Goal: Task Accomplishment & Management: Manage account settings

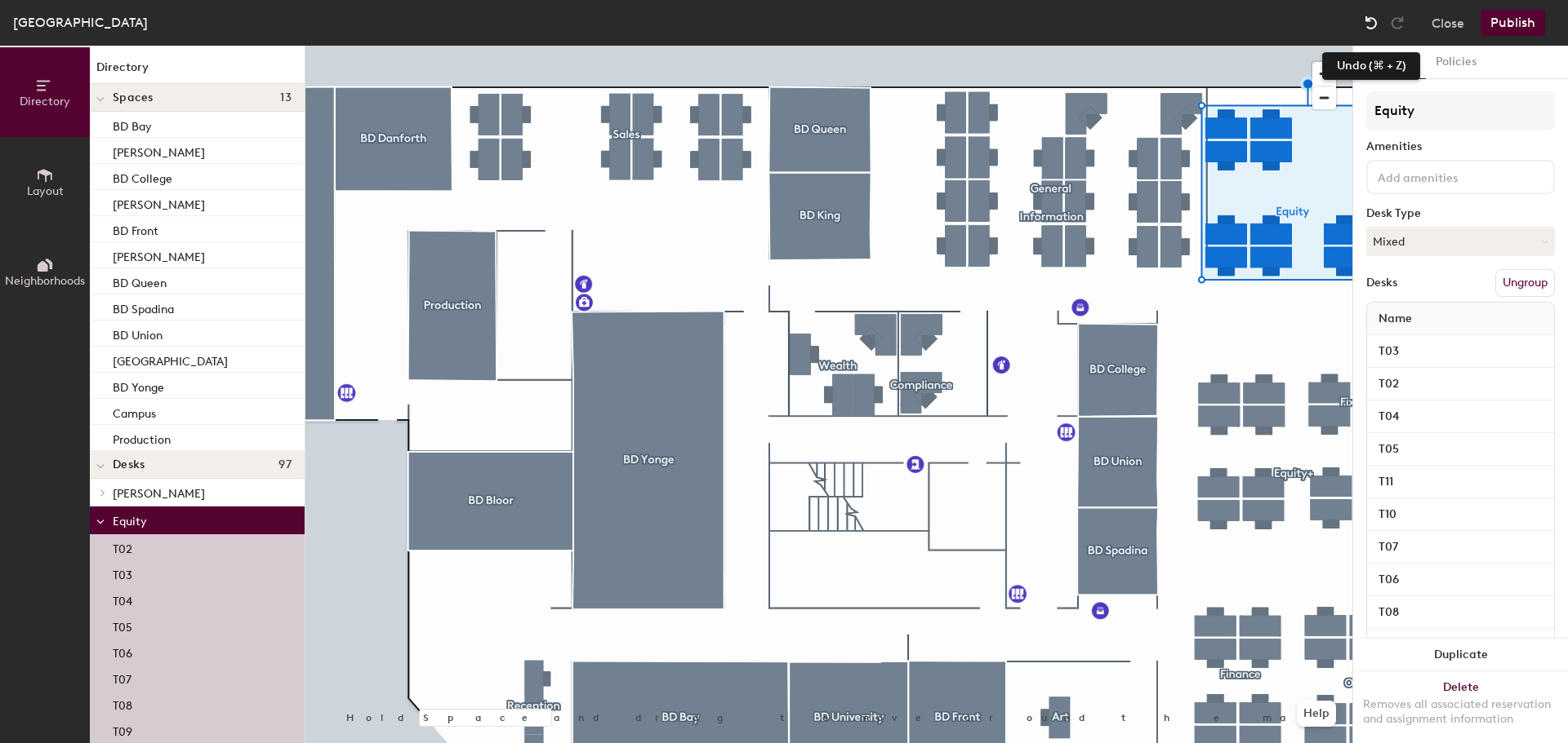
click at [1359, 28] on div at bounding box center [1370, 22] width 26 height 26
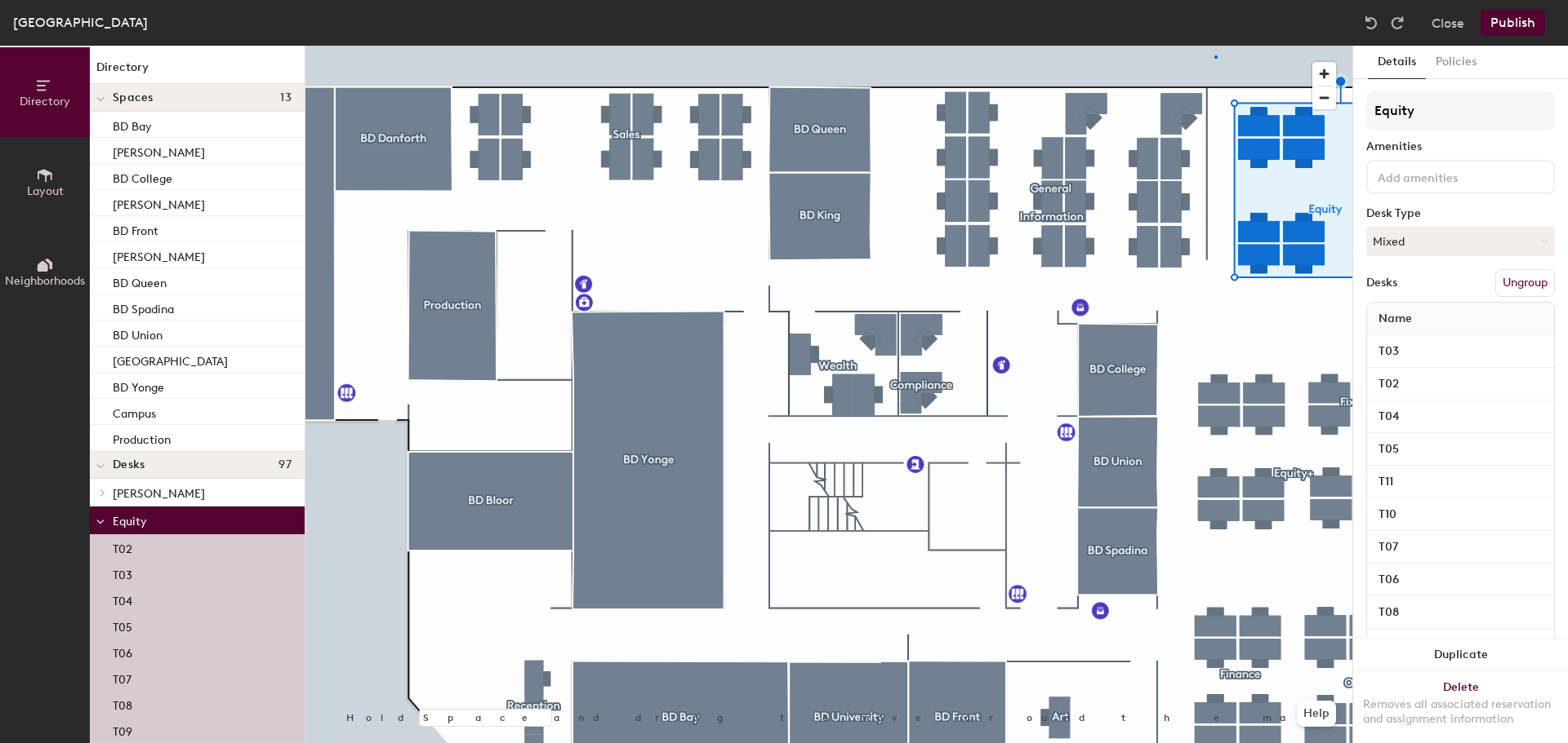
click at [1214, 45] on div at bounding box center [829, 45] width 1047 height 0
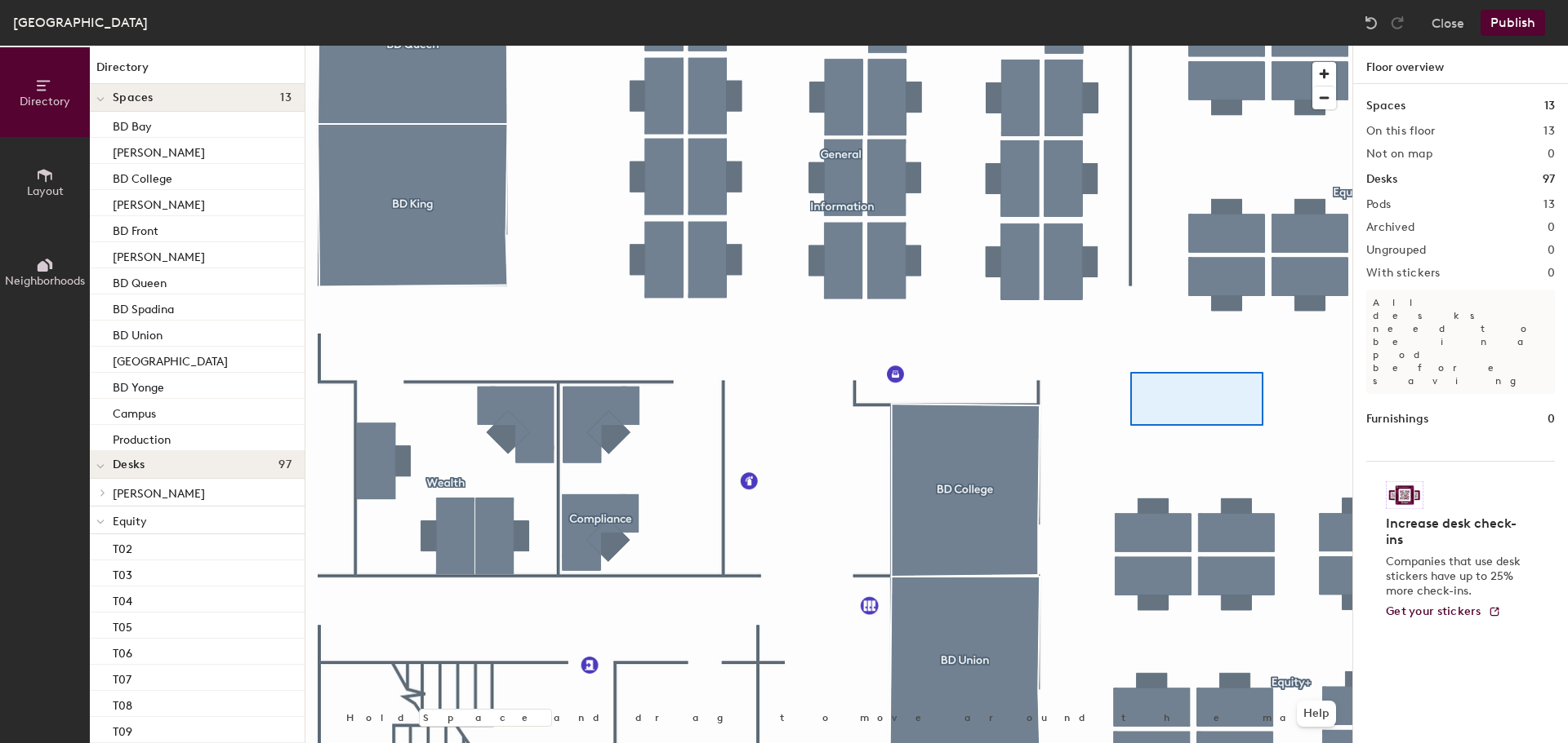
click at [1156, 45] on div at bounding box center [829, 45] width 1047 height 0
drag, startPoint x: 1154, startPoint y: 413, endPoint x: 1142, endPoint y: 334, distance: 79.9
click at [1142, 45] on div at bounding box center [829, 45] width 1047 height 0
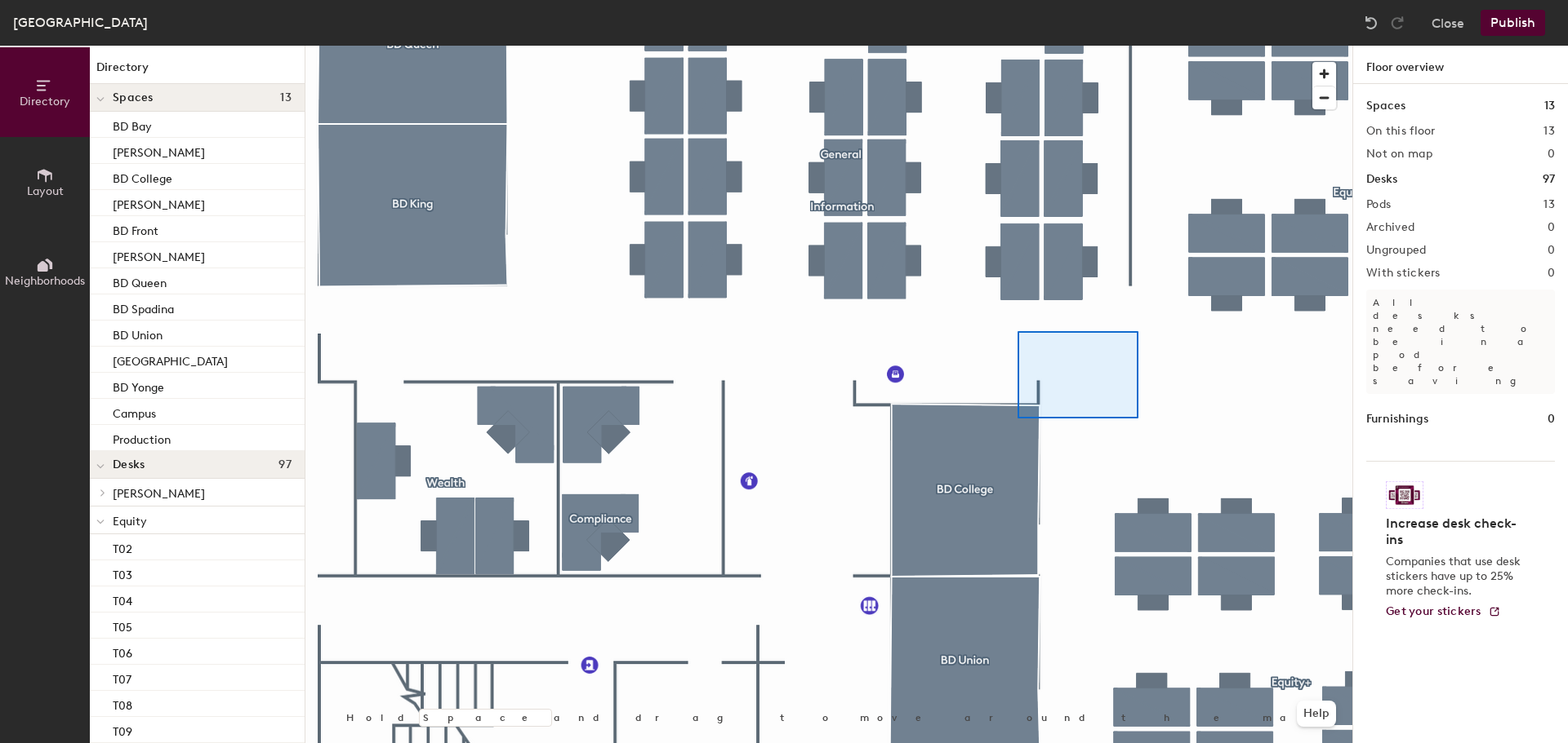
click at [1018, 45] on div at bounding box center [829, 45] width 1047 height 0
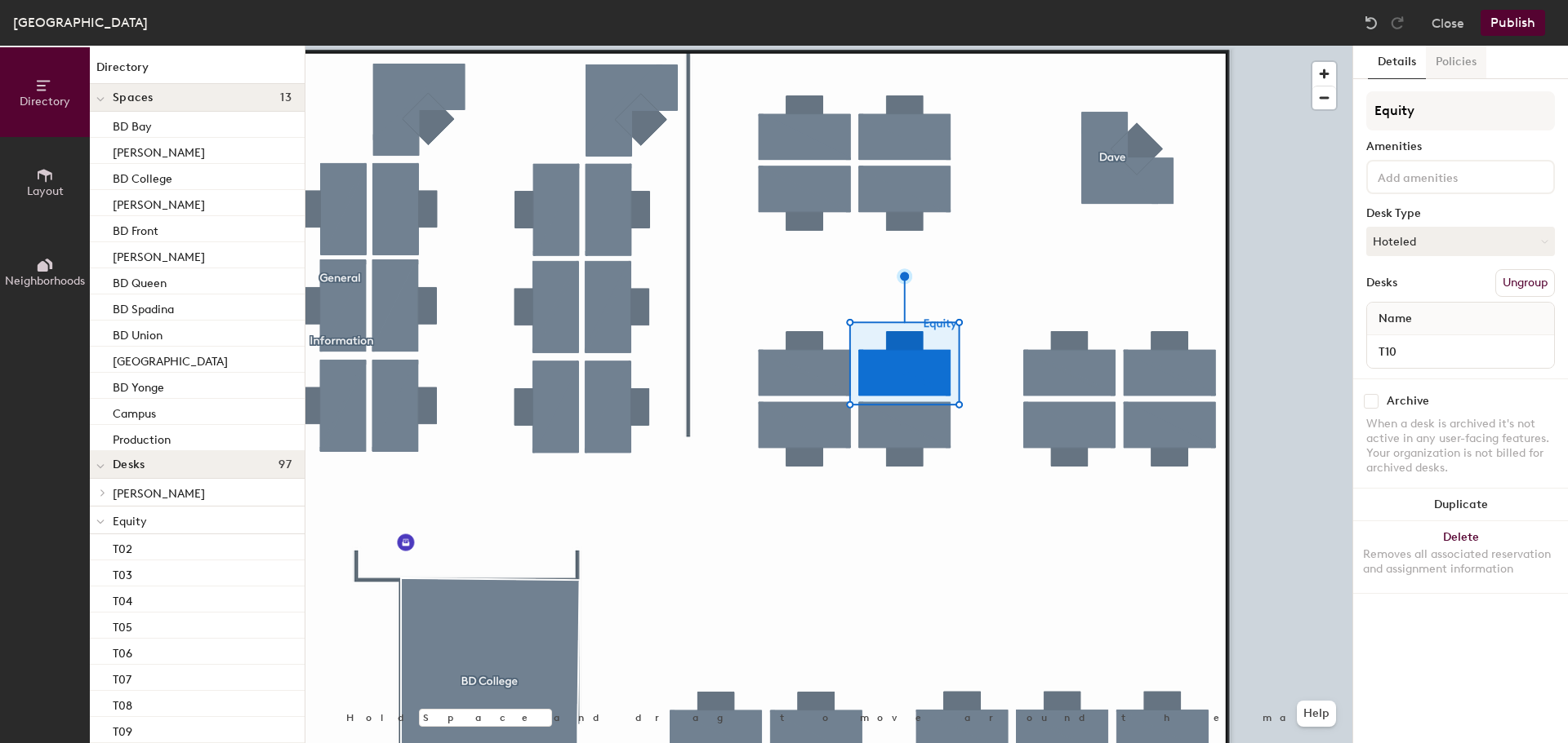
click at [1446, 68] on button "Policies" at bounding box center [1456, 62] width 61 height 34
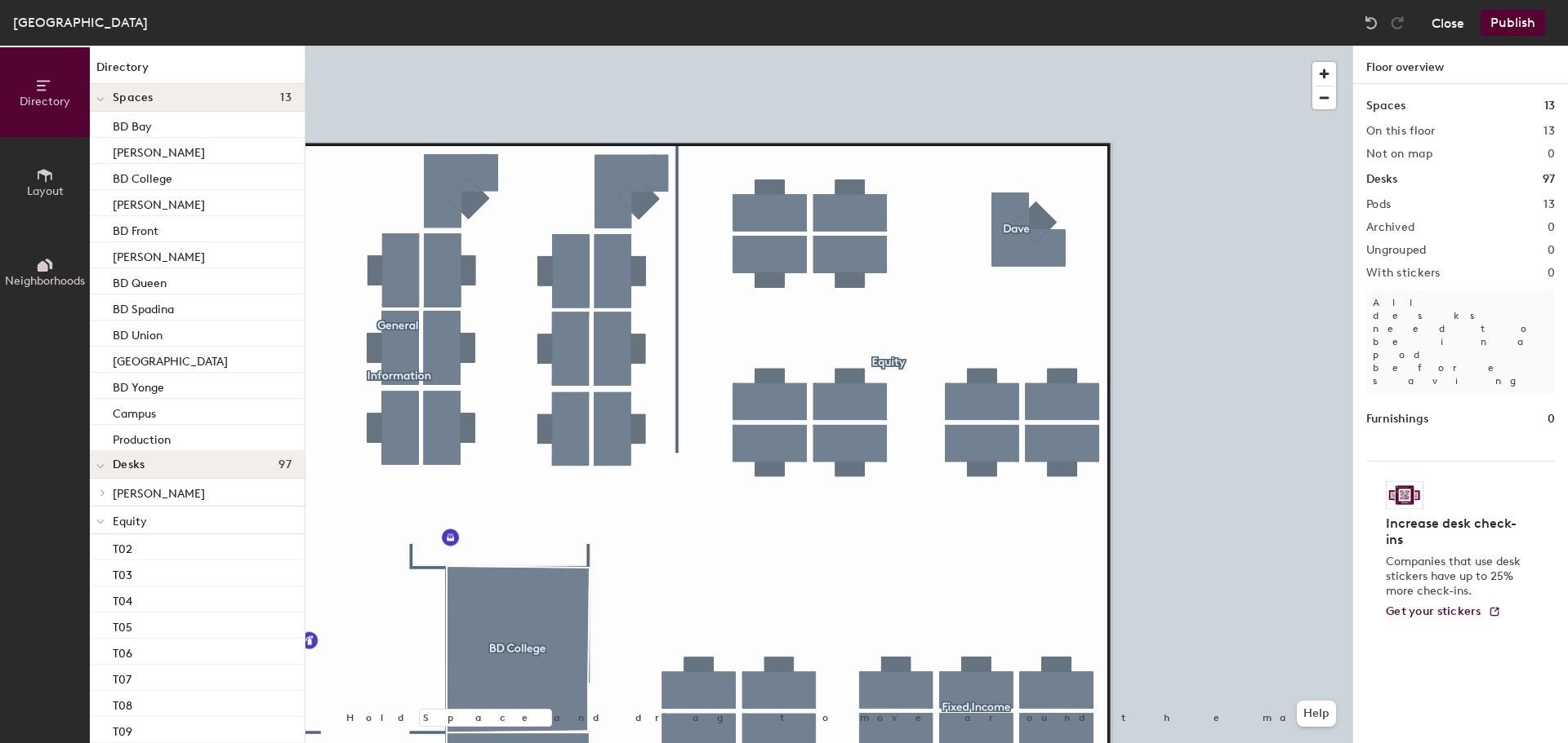
click at [1455, 20] on button "Close" at bounding box center [1448, 22] width 33 height 26
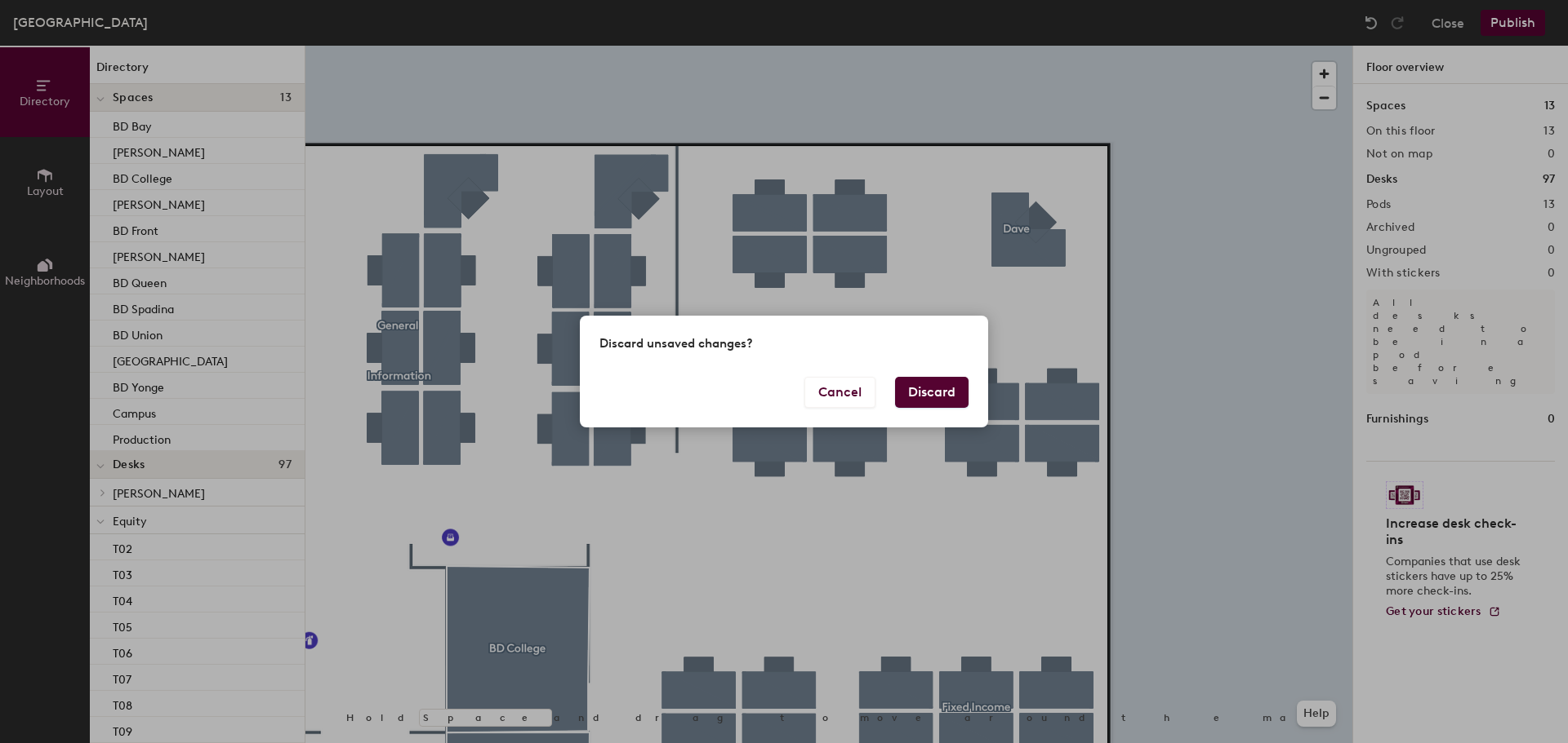
click at [947, 399] on button "Discard" at bounding box center [932, 392] width 73 height 31
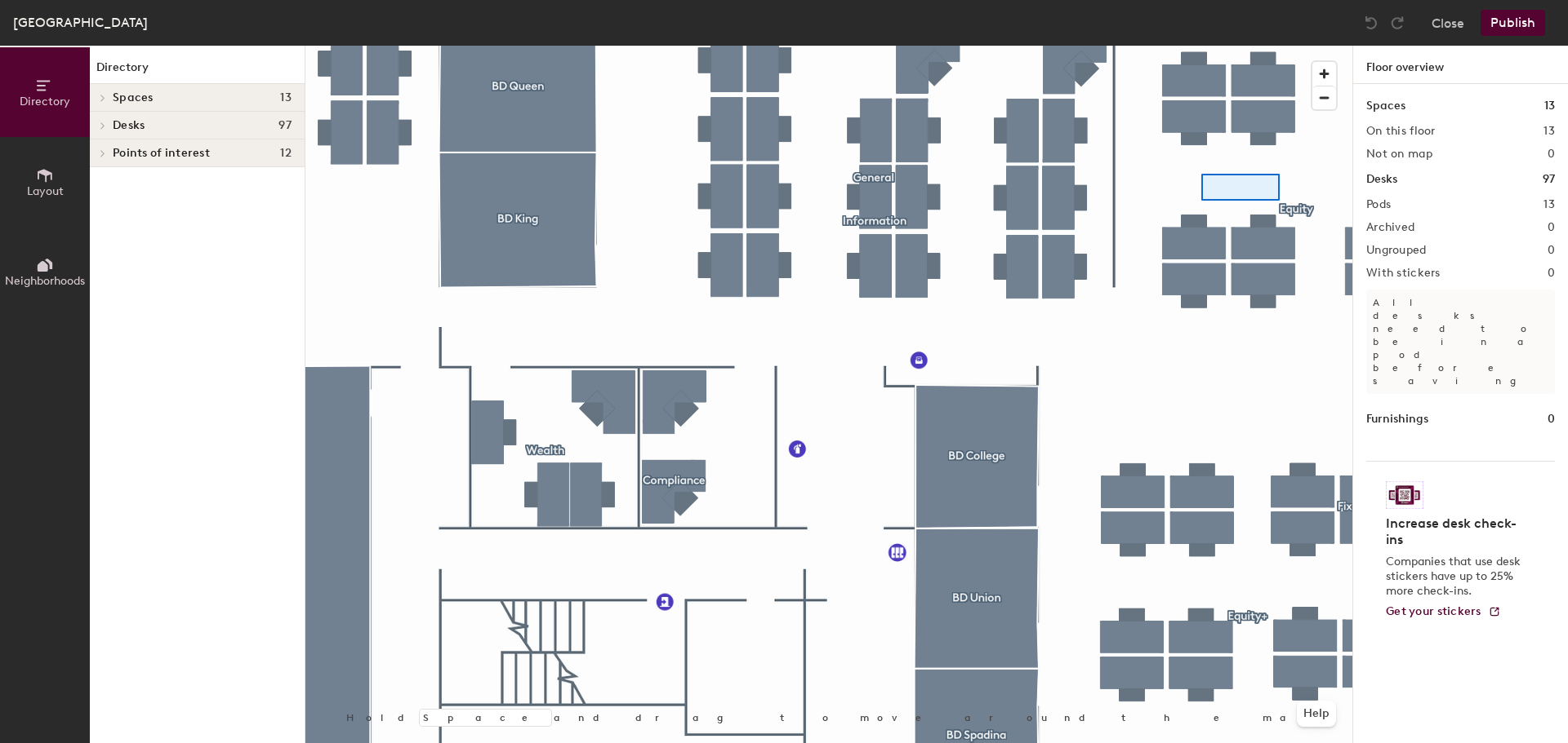
click at [1211, 45] on div at bounding box center [829, 45] width 1047 height 0
click at [1267, 45] on div at bounding box center [829, 45] width 1047 height 0
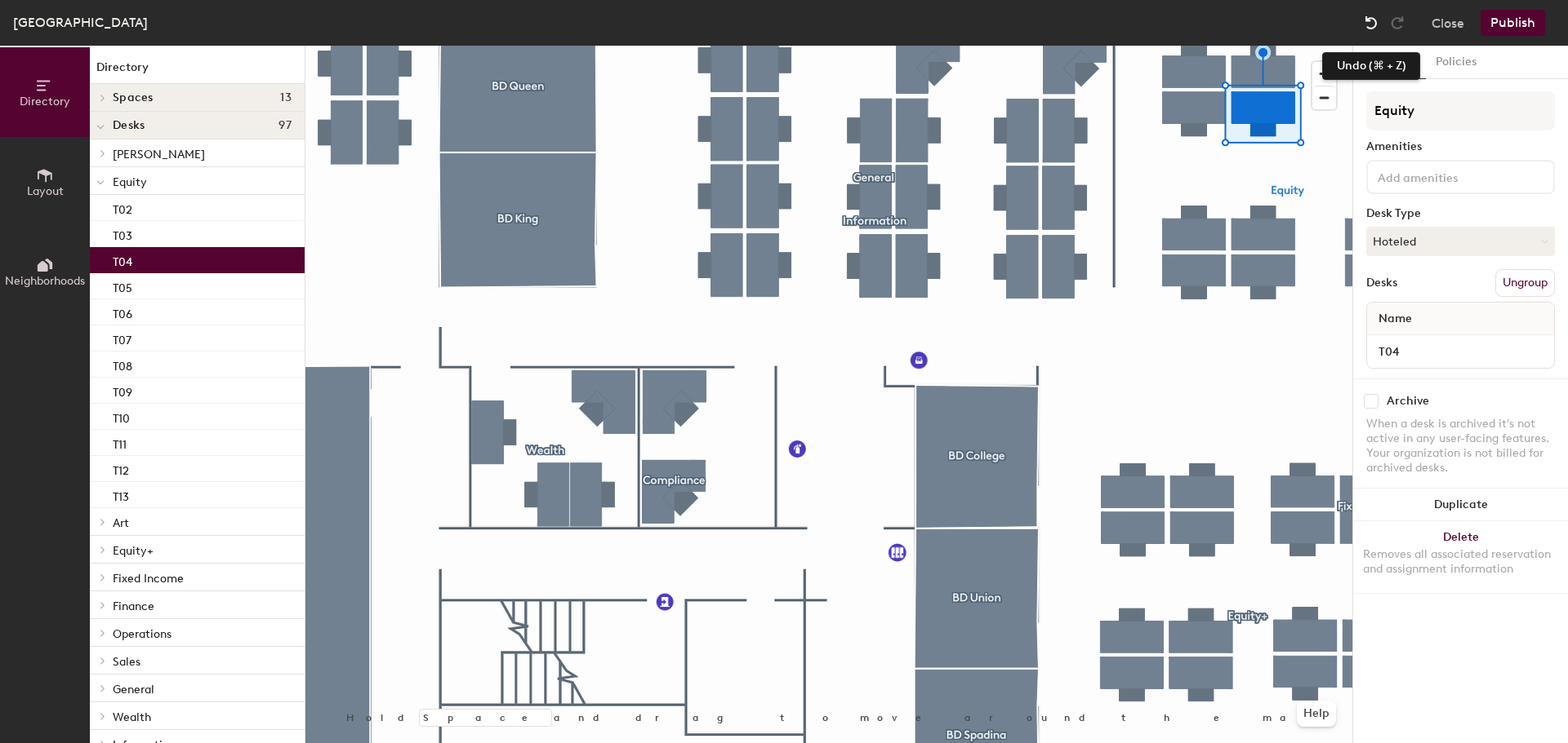
click at [1371, 18] on img at bounding box center [1371, 22] width 16 height 16
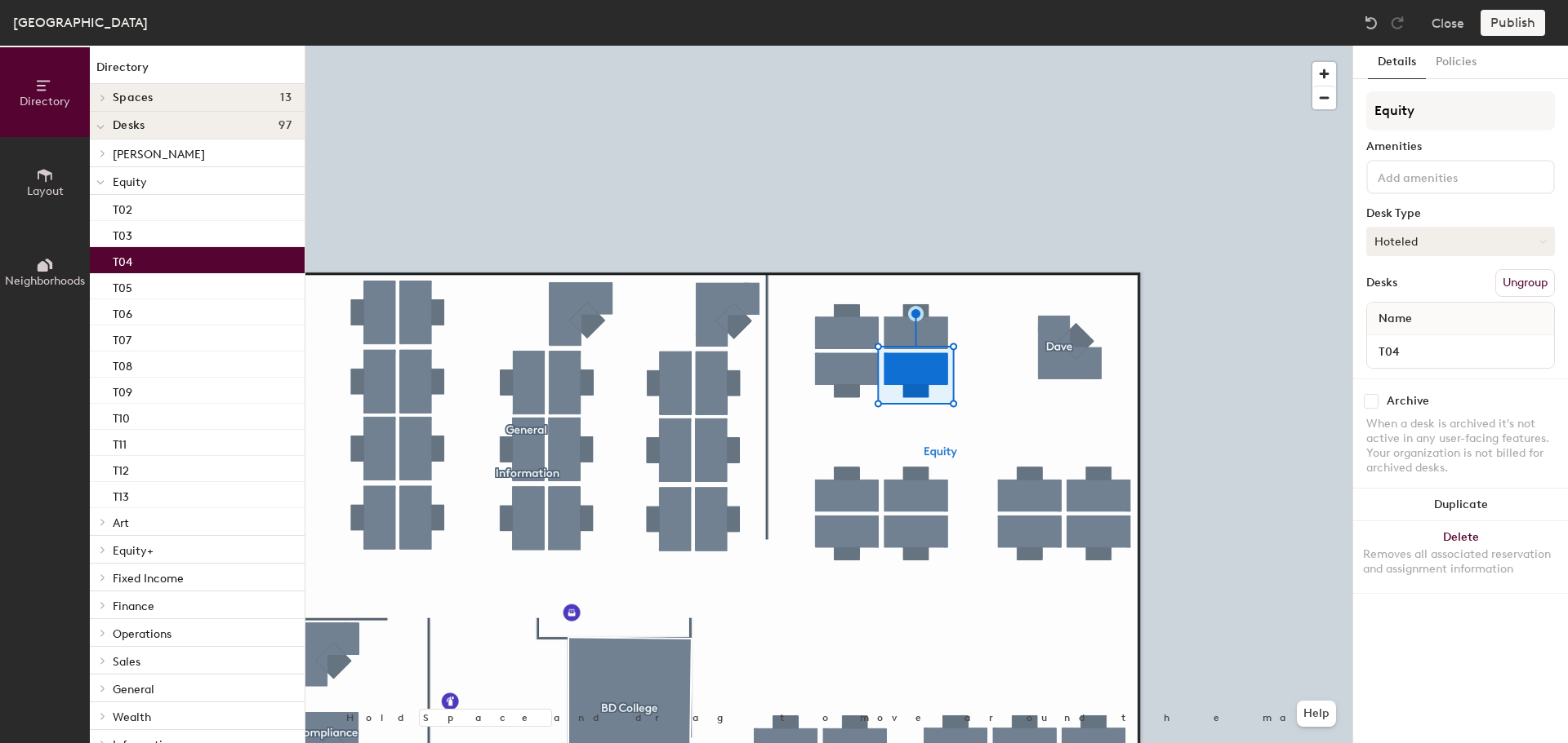
click at [1383, 247] on button "Hoteled" at bounding box center [1460, 241] width 189 height 29
click at [1415, 296] on div "Assigned" at bounding box center [1448, 291] width 163 height 24
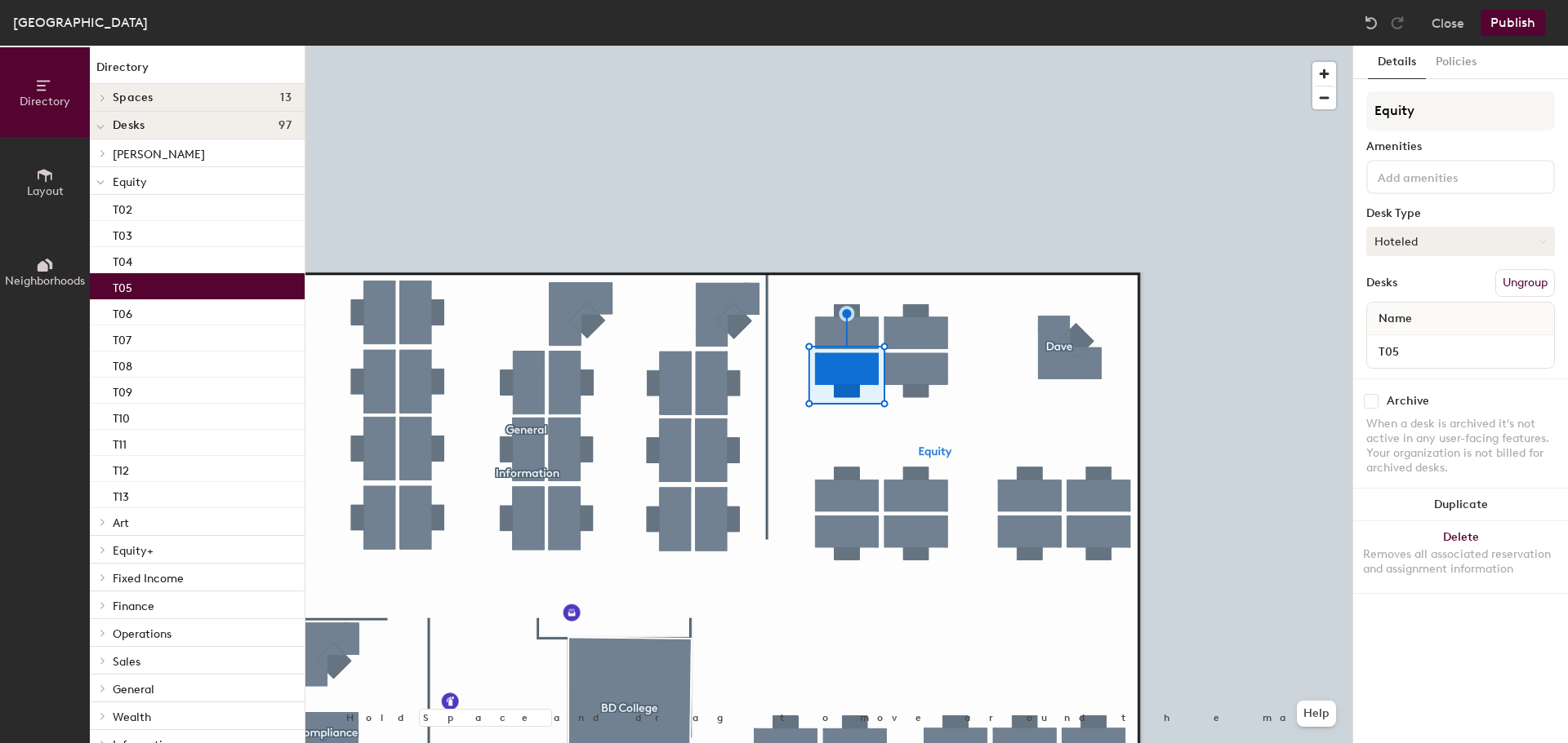
click at [1441, 234] on button "Hoteled" at bounding box center [1460, 241] width 189 height 29
click at [1416, 291] on div "Assigned" at bounding box center [1448, 291] width 163 height 24
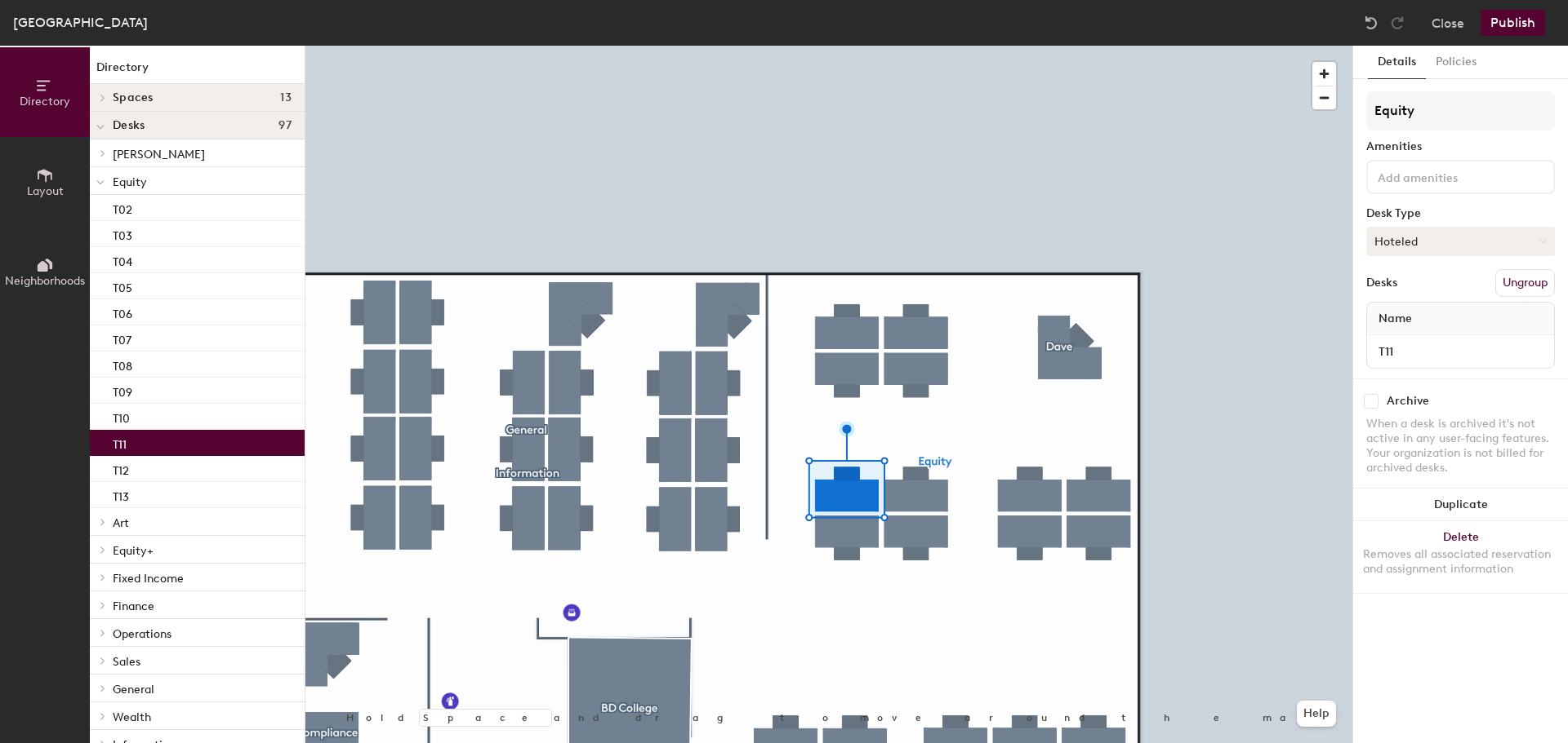
click at [1418, 240] on button "Hoteled" at bounding box center [1460, 241] width 189 height 29
click at [1408, 291] on div "Assigned" at bounding box center [1448, 291] width 163 height 24
click at [939, 45] on div at bounding box center [829, 45] width 1047 height 0
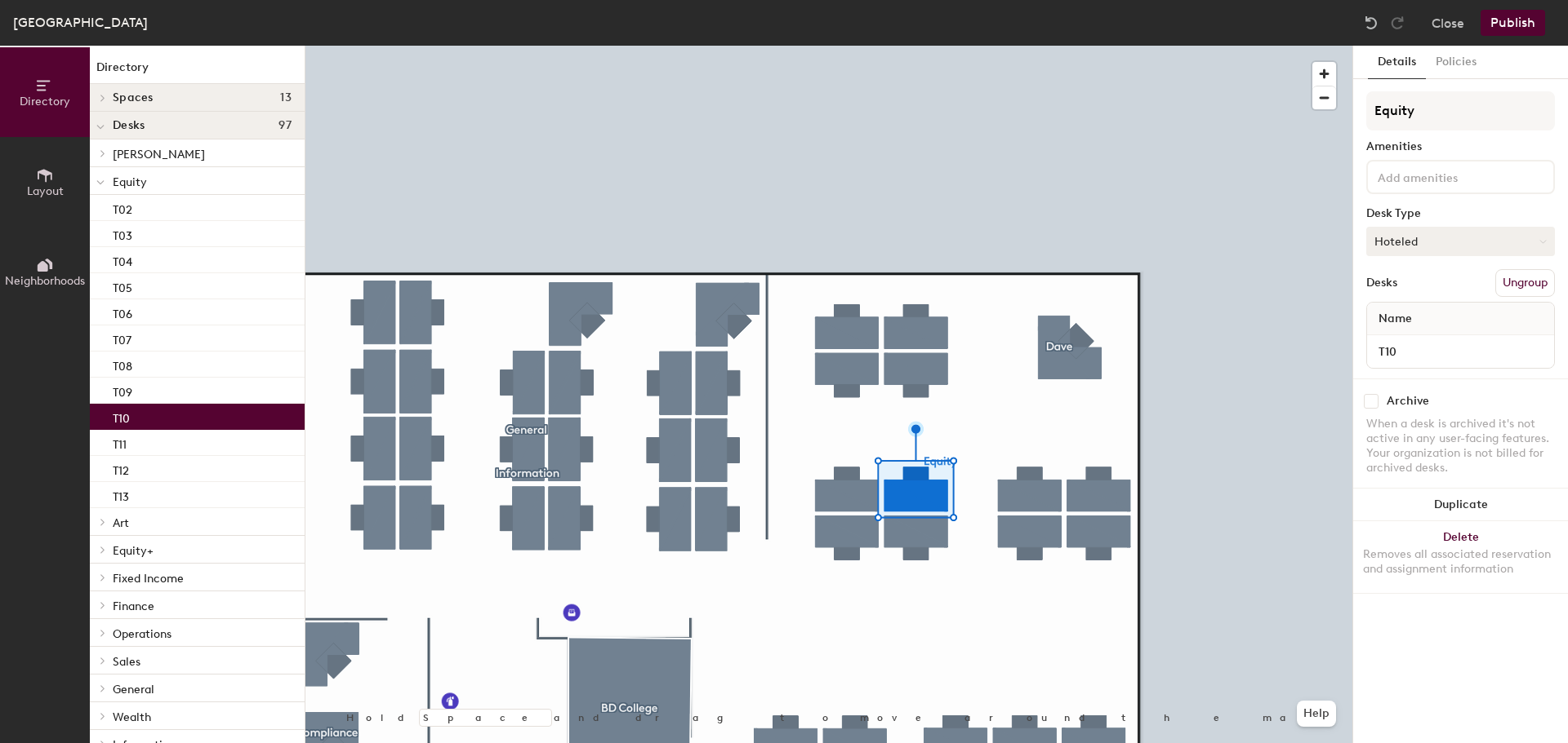
click at [1435, 232] on button "Hoteled" at bounding box center [1460, 241] width 189 height 29
click at [1421, 287] on div "Assigned" at bounding box center [1448, 291] width 163 height 24
click at [1452, 24] on button "Close" at bounding box center [1448, 22] width 33 height 26
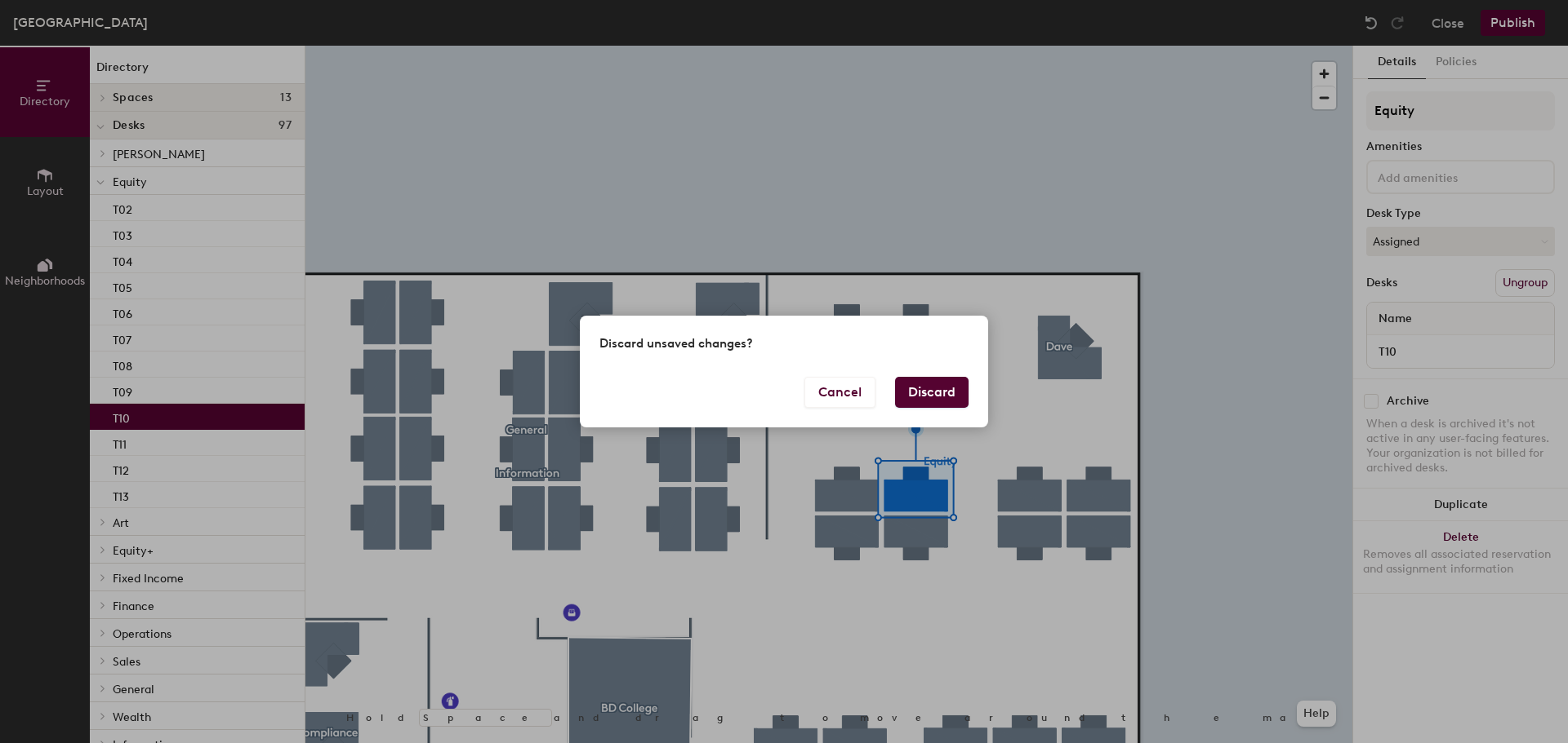
click at [922, 389] on button "Discard" at bounding box center [932, 392] width 73 height 31
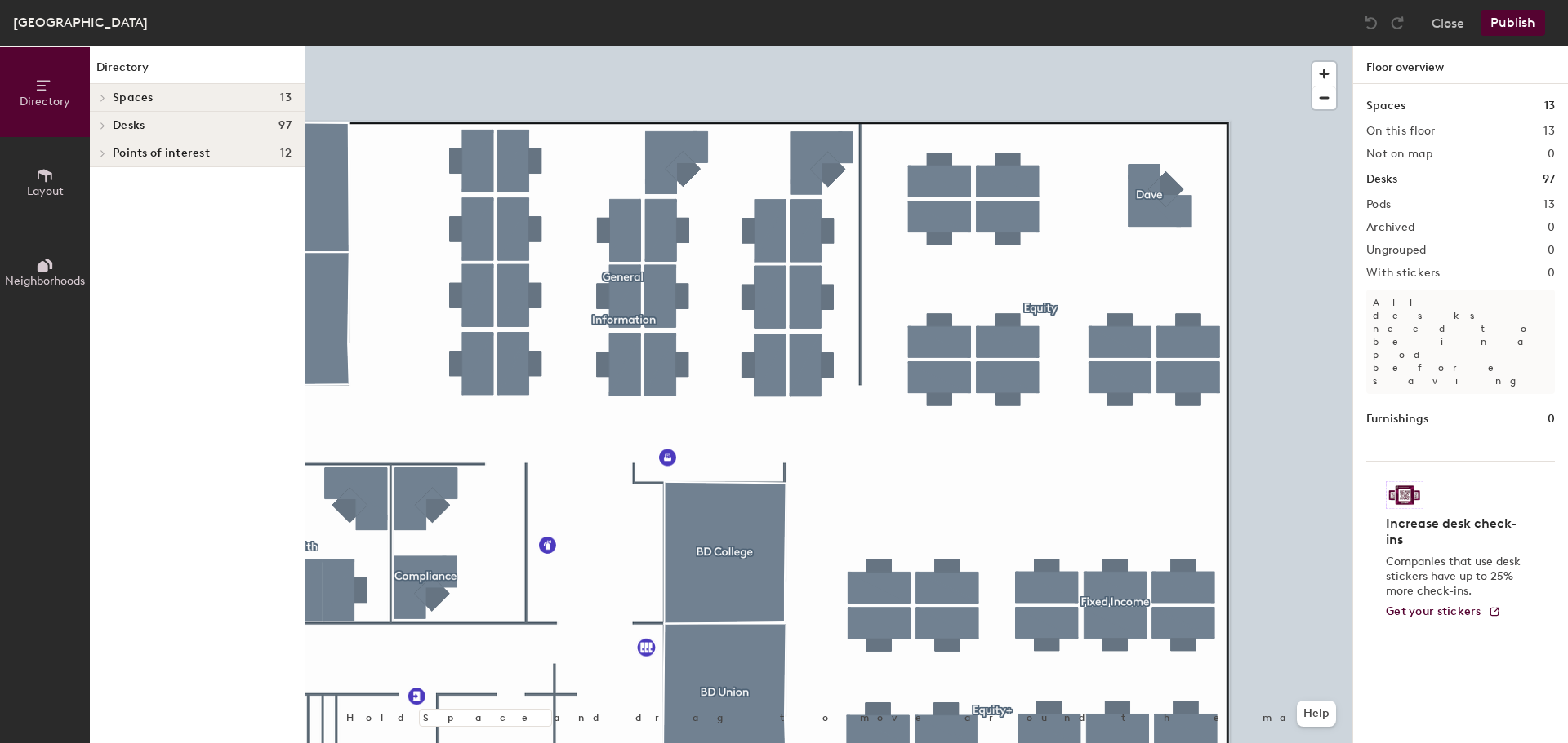
click at [1004, 45] on div at bounding box center [829, 45] width 1047 height 0
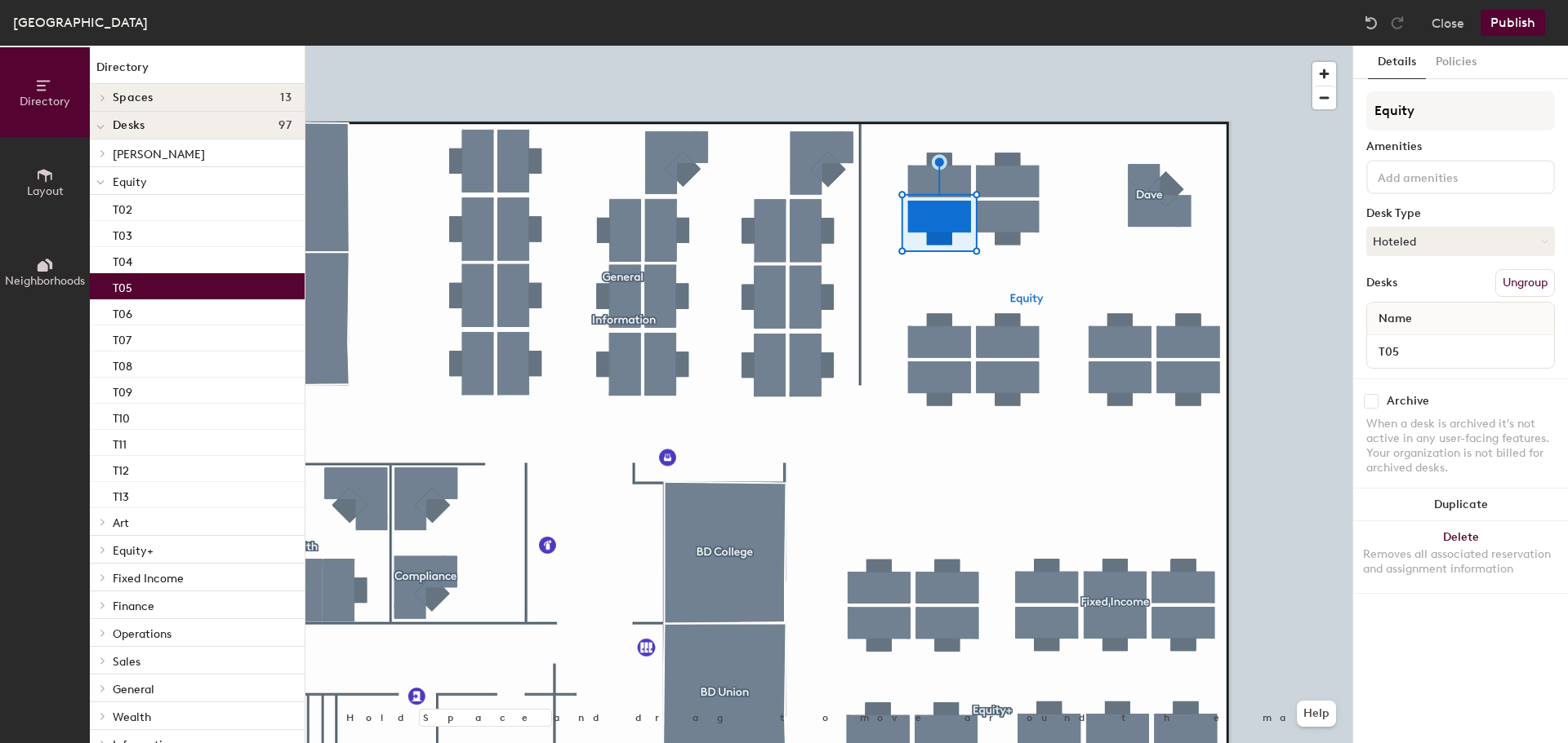
click at [1516, 283] on button "Ungroup" at bounding box center [1524, 282] width 60 height 28
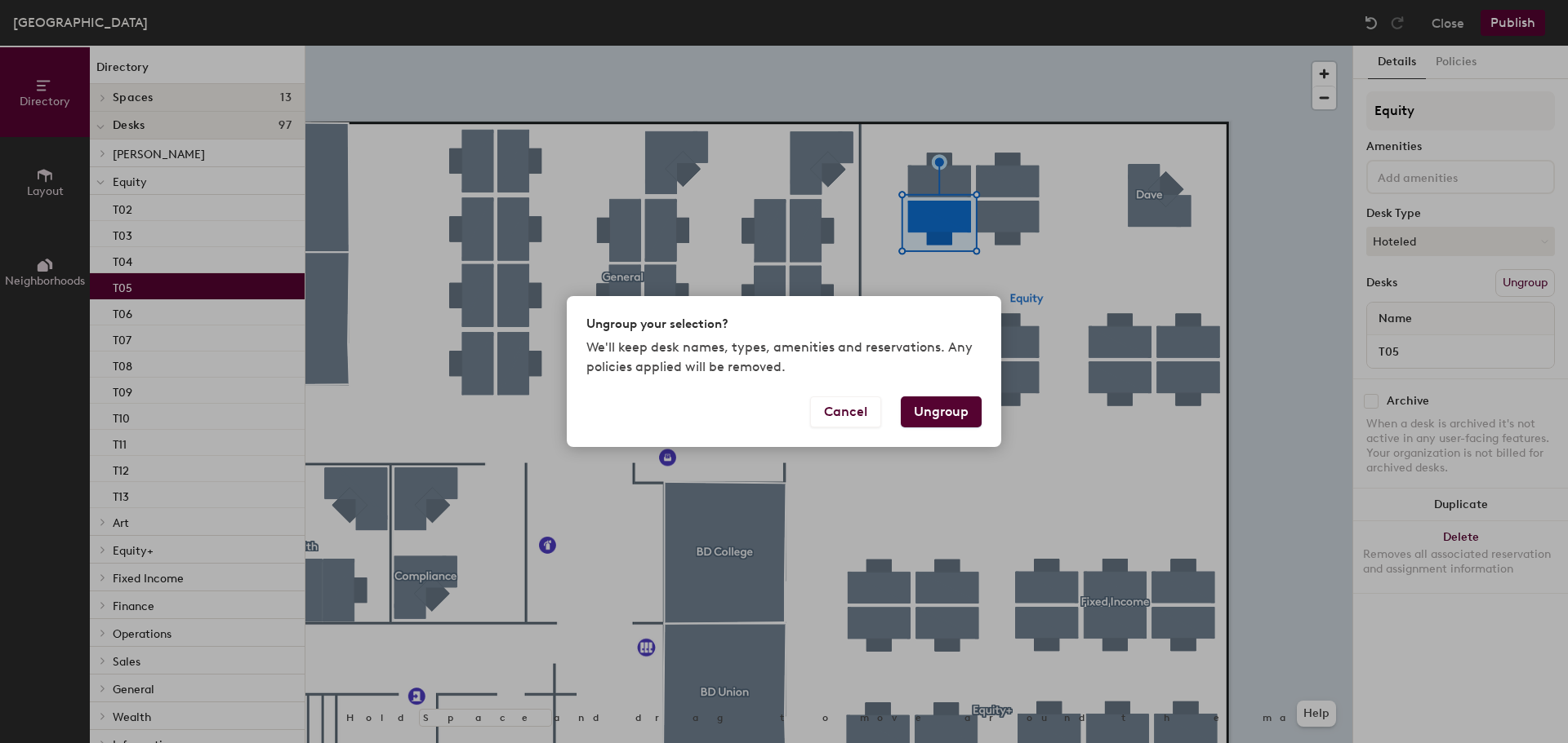
click at [954, 422] on button "Ungroup" at bounding box center [940, 412] width 81 height 31
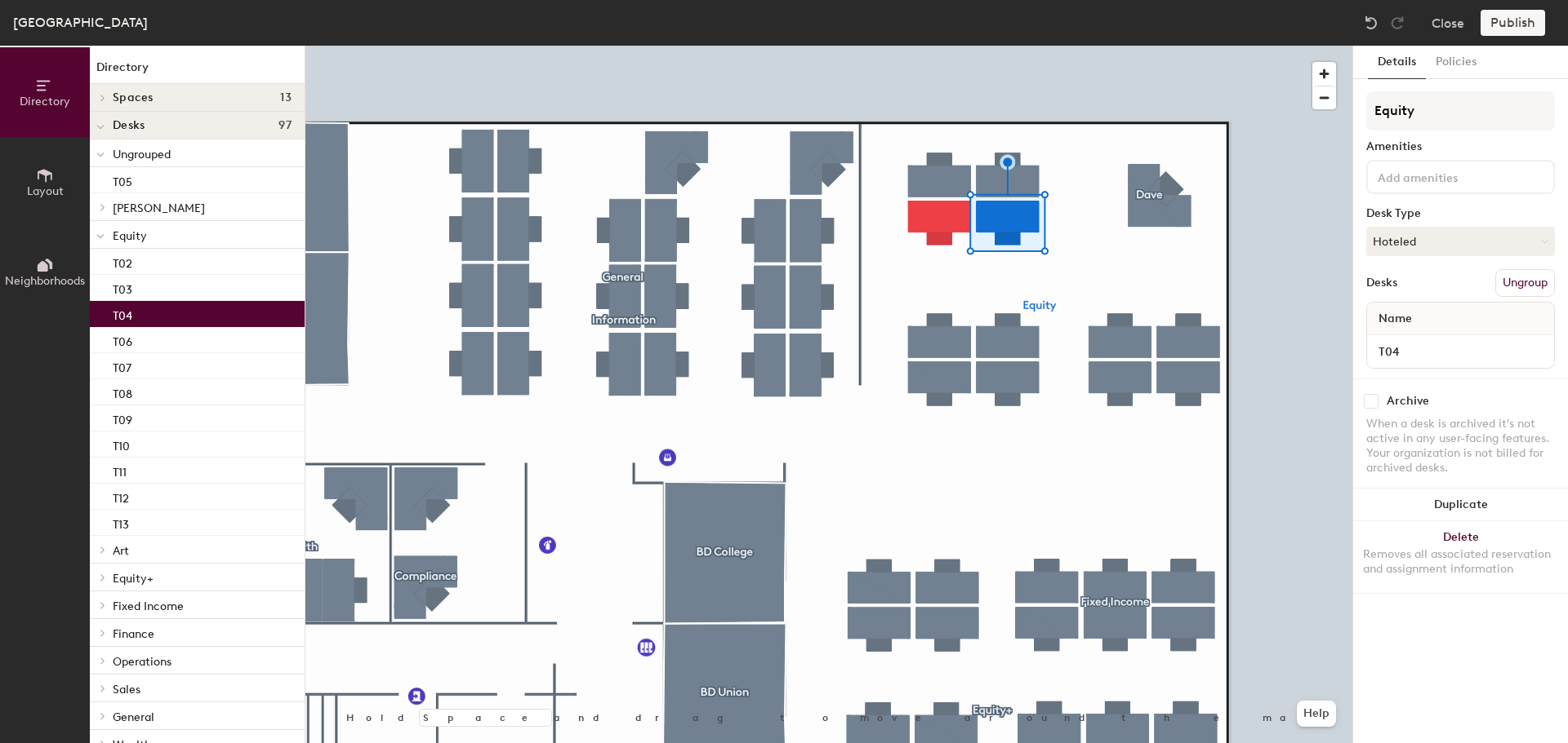
click at [1523, 281] on button "Ungroup" at bounding box center [1524, 282] width 60 height 28
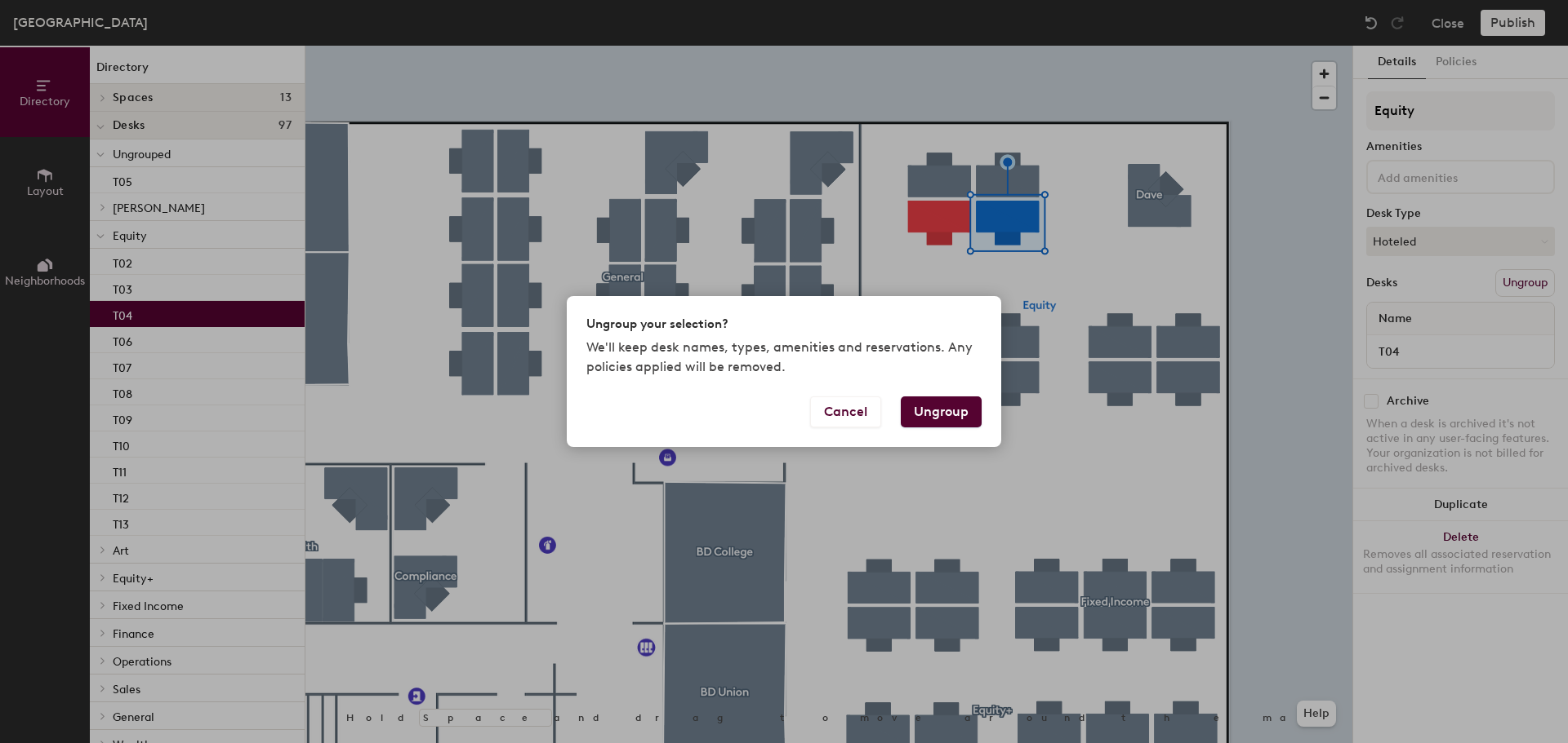
click at [956, 413] on button "Ungroup" at bounding box center [940, 412] width 81 height 31
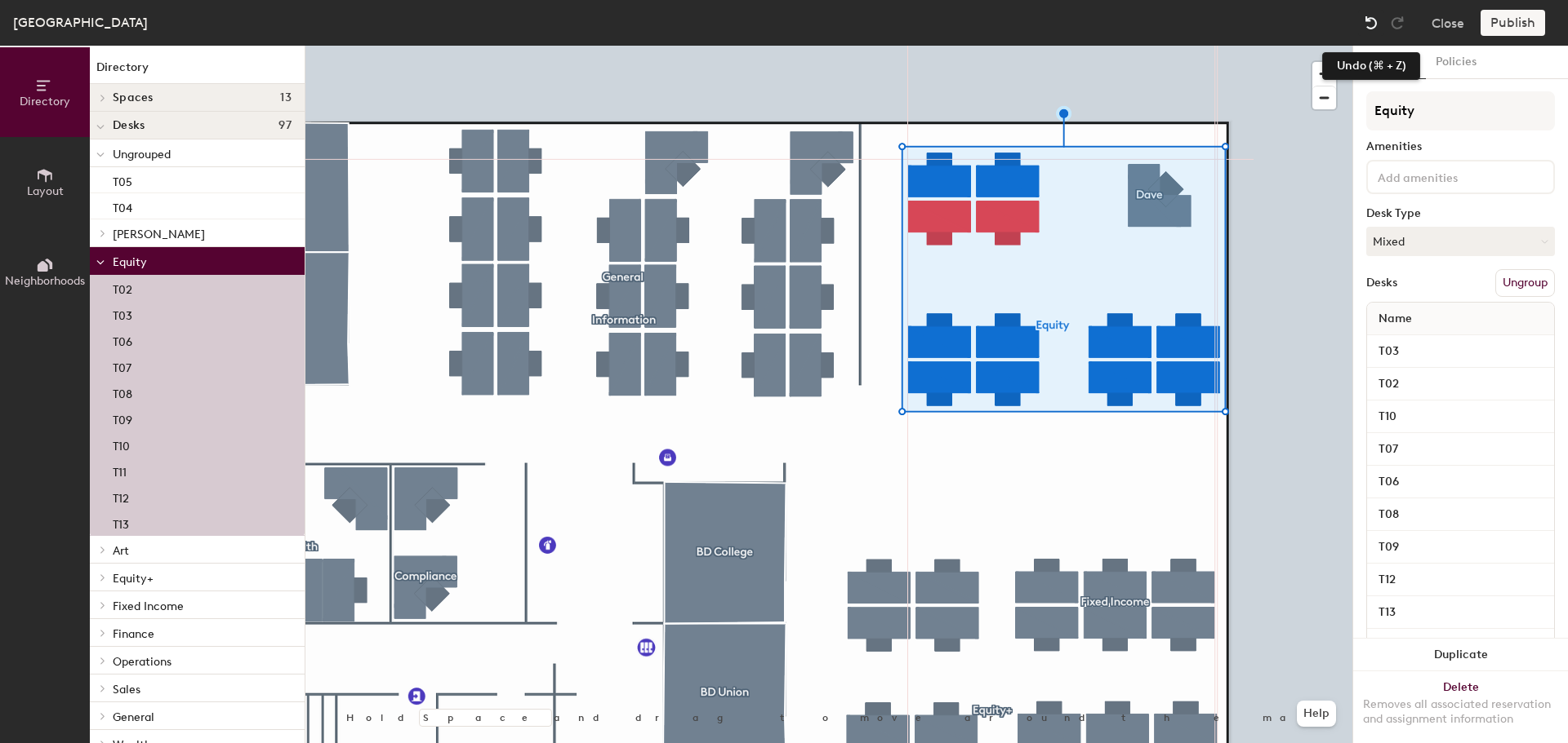
click at [1372, 26] on img at bounding box center [1371, 22] width 16 height 16
click at [1365, 26] on img at bounding box center [1371, 22] width 16 height 16
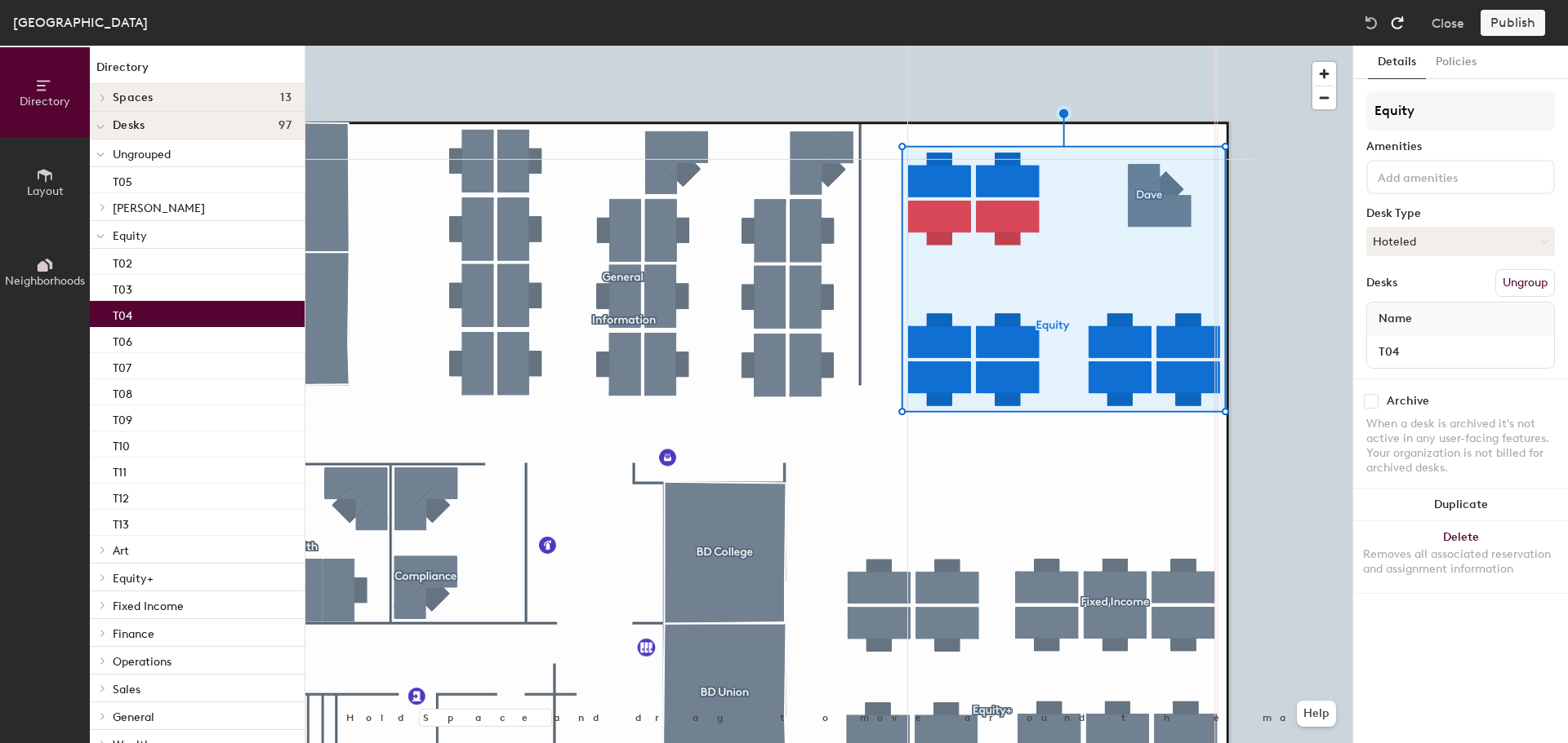
click at [1402, 27] on img at bounding box center [1397, 22] width 16 height 16
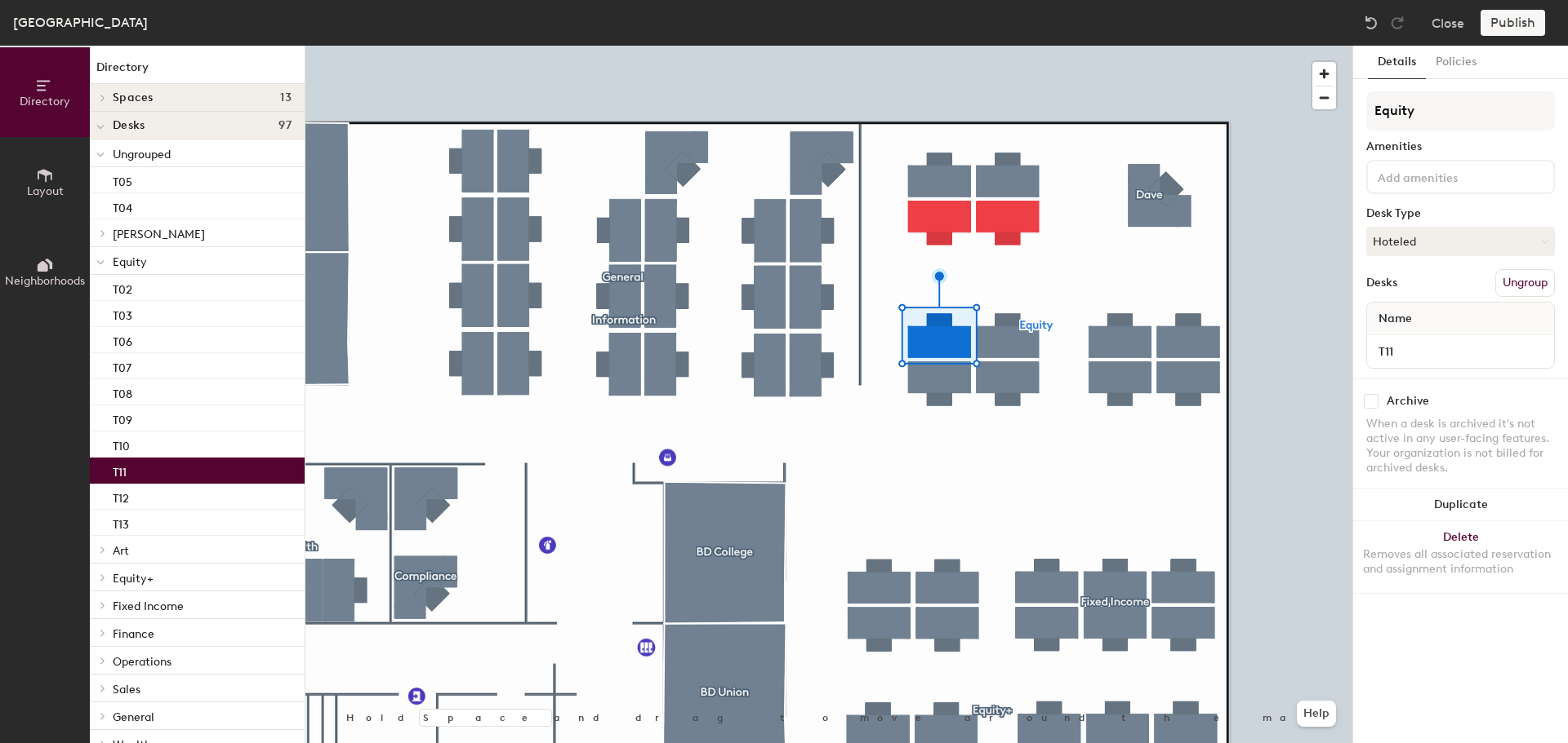
click at [1545, 282] on button "Ungroup" at bounding box center [1524, 282] width 60 height 28
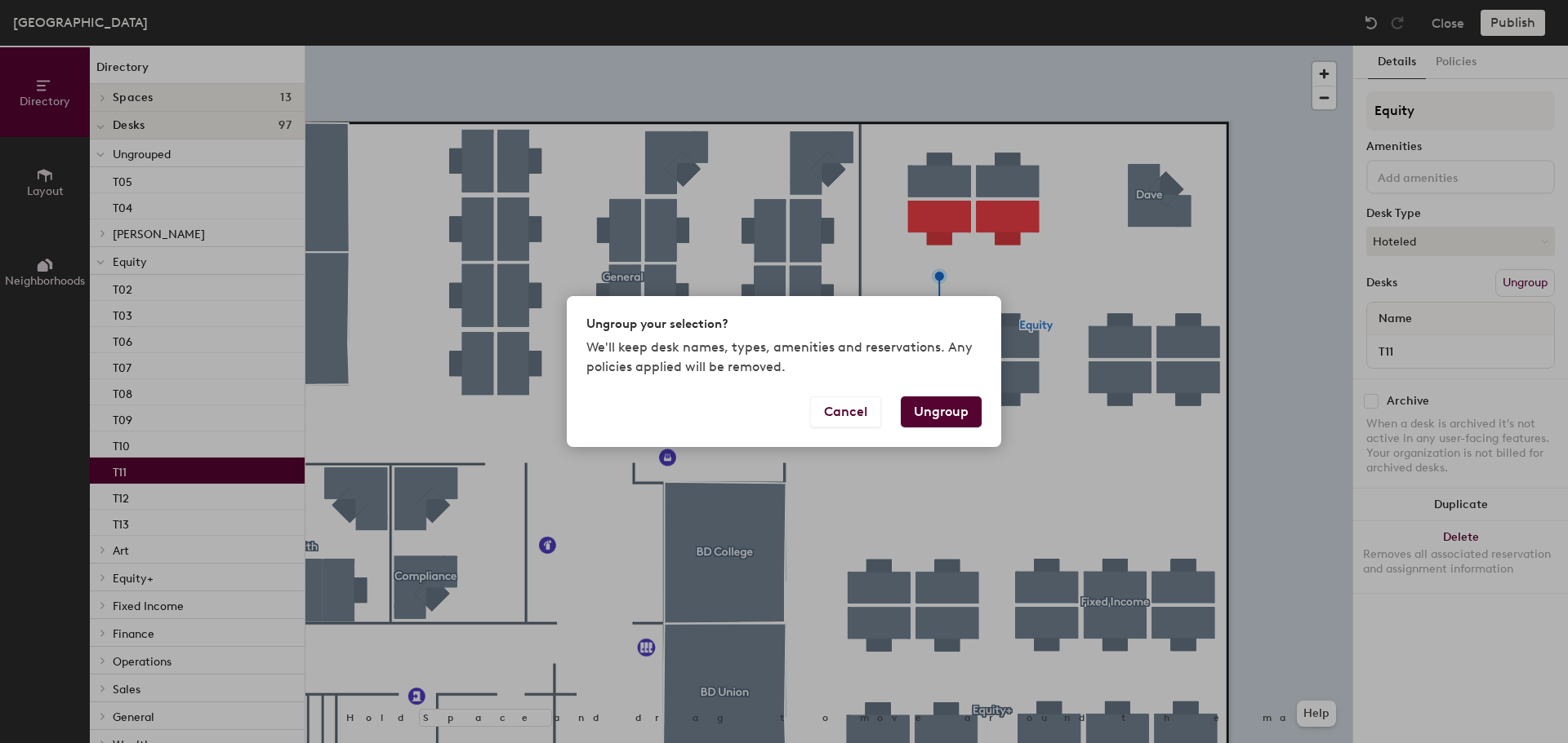
click at [950, 416] on button "Ungroup" at bounding box center [940, 412] width 81 height 31
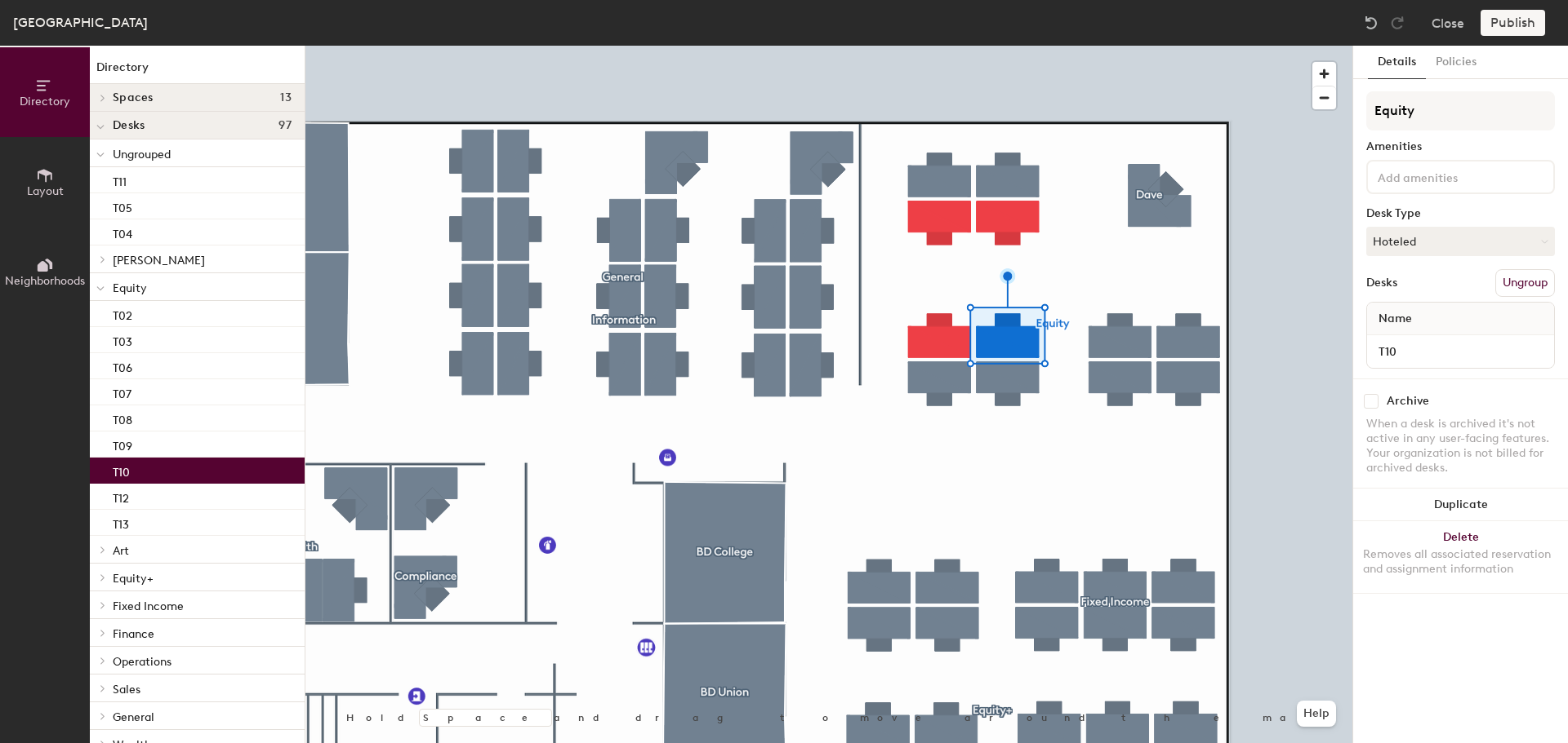
click at [1535, 283] on button "Ungroup" at bounding box center [1524, 282] width 60 height 28
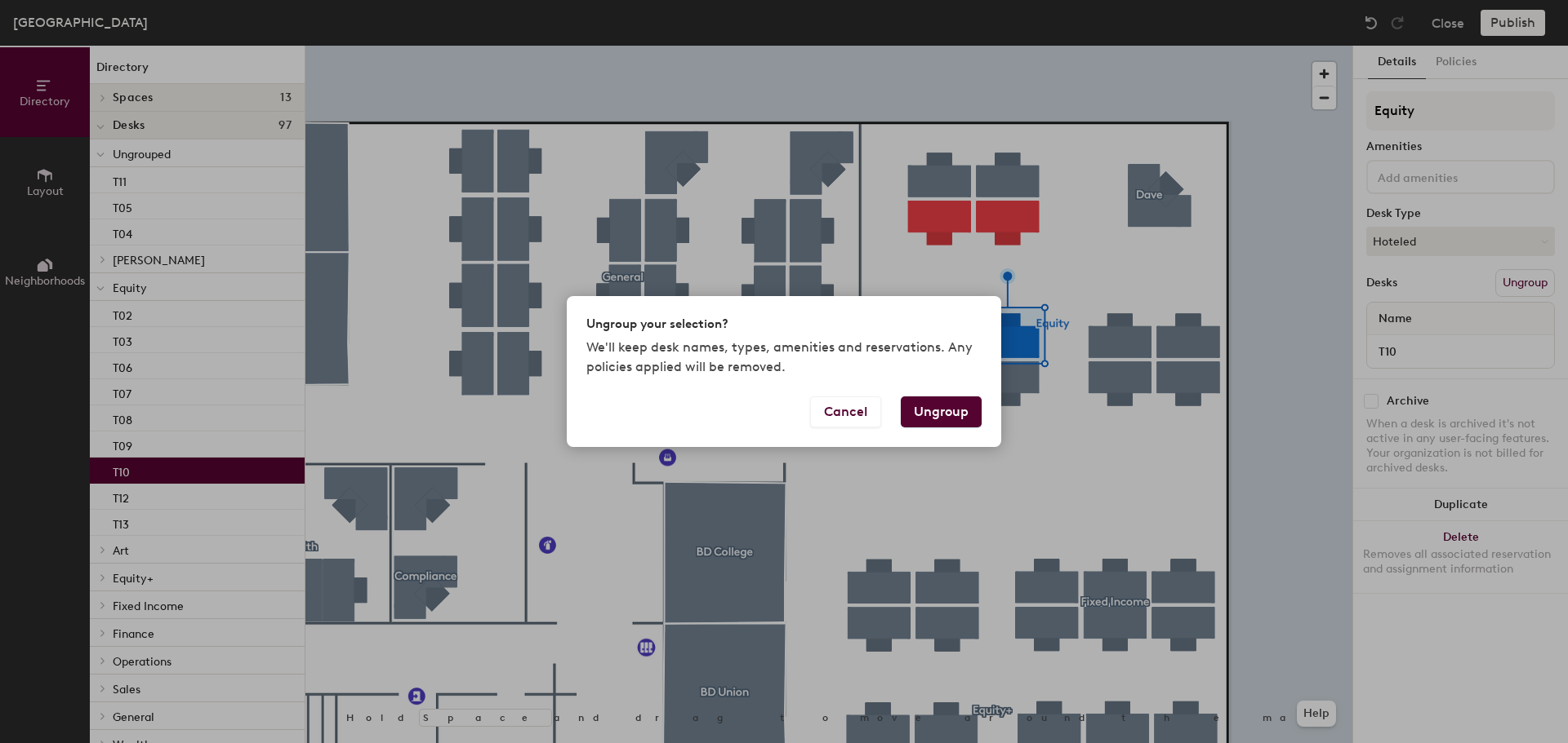
click at [953, 409] on button "Ungroup" at bounding box center [940, 412] width 81 height 31
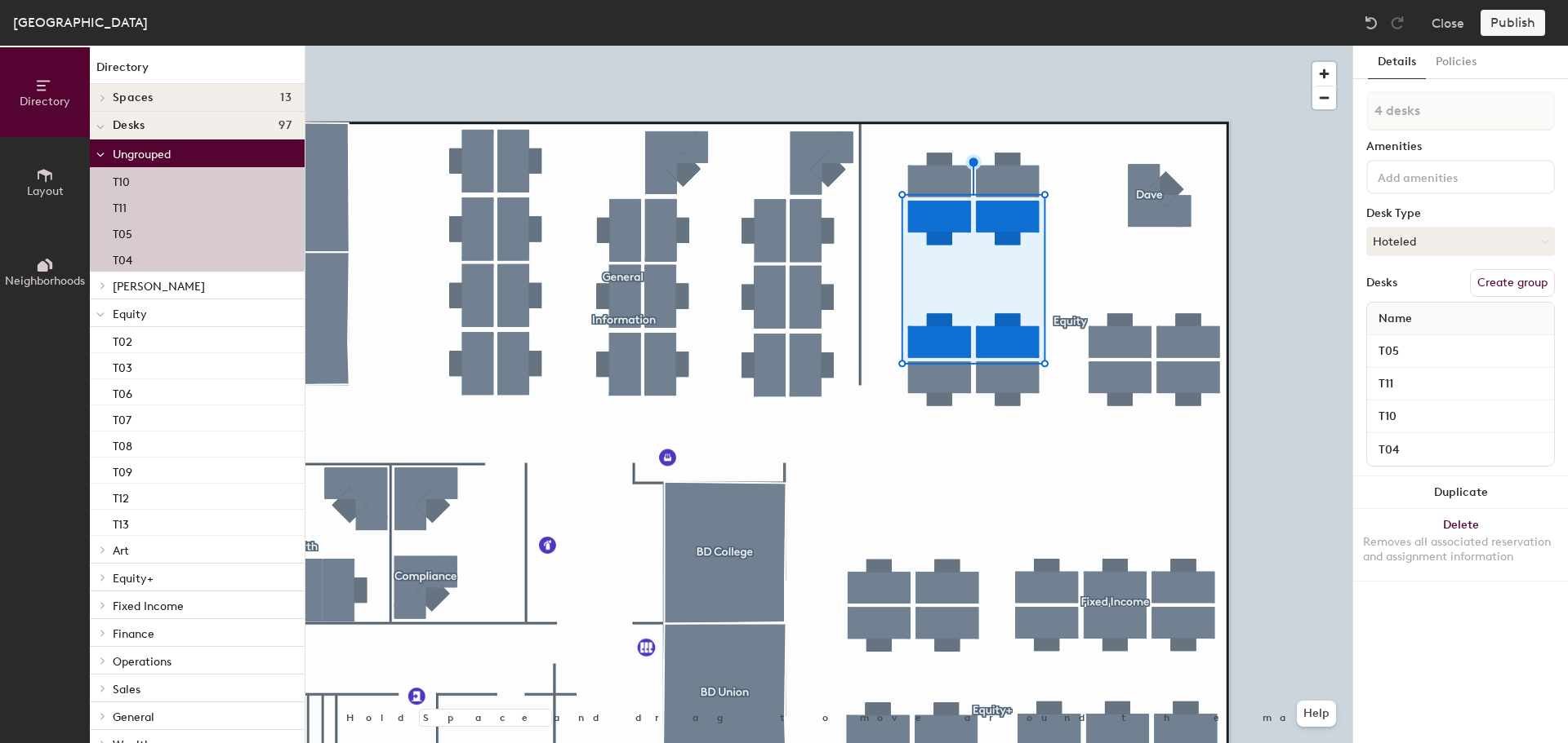
click at [1522, 283] on button "Create group" at bounding box center [1512, 282] width 85 height 28
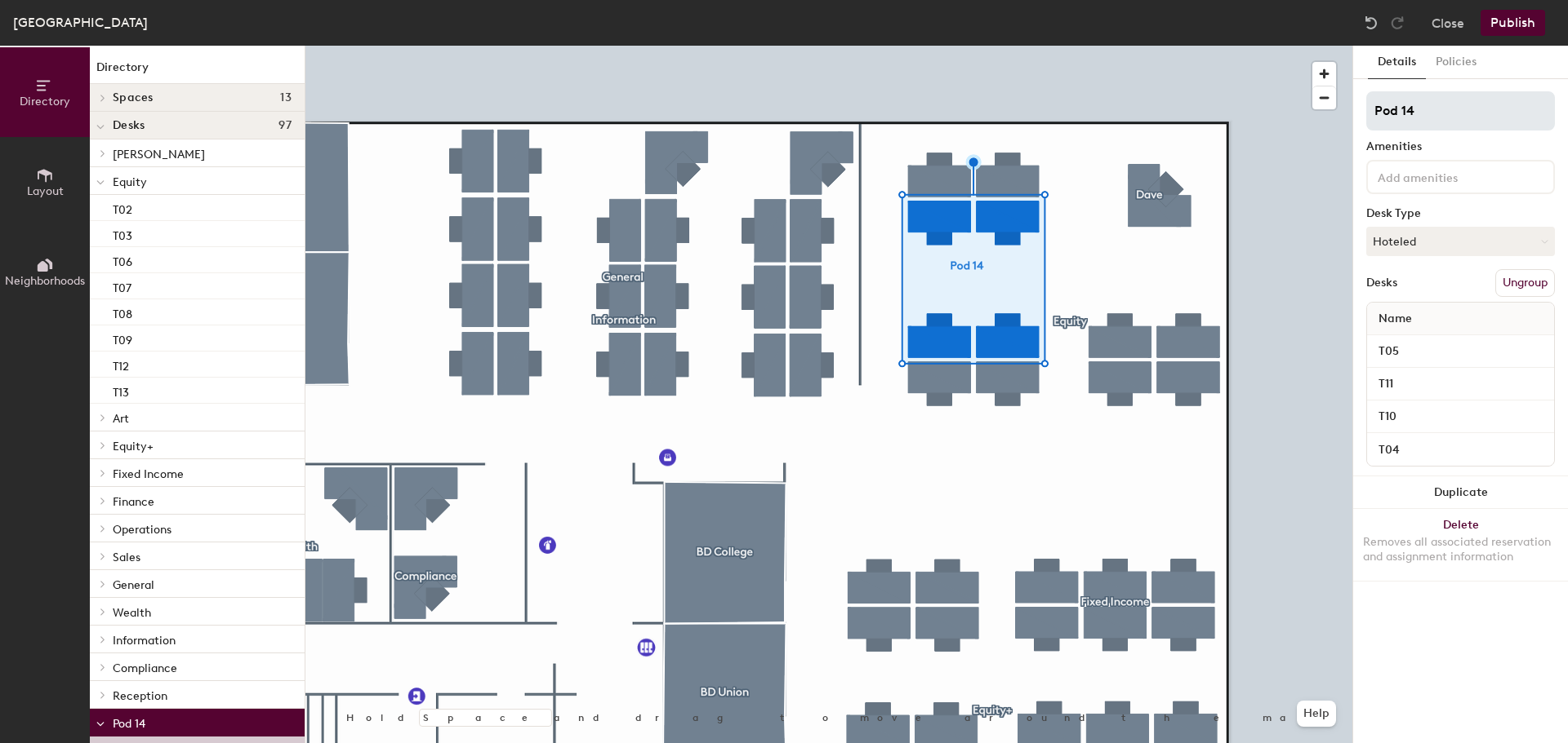
click at [1330, 127] on div "Directory Layout Neighborhoods Directory Spaces 13 BD Bay BD Bloor BD College B…" at bounding box center [784, 394] width 1568 height 698
click at [1378, 109] on input "Trader" at bounding box center [1460, 111] width 189 height 39
type input "Equity Trader"
click at [1507, 23] on button "Publish" at bounding box center [1513, 22] width 64 height 26
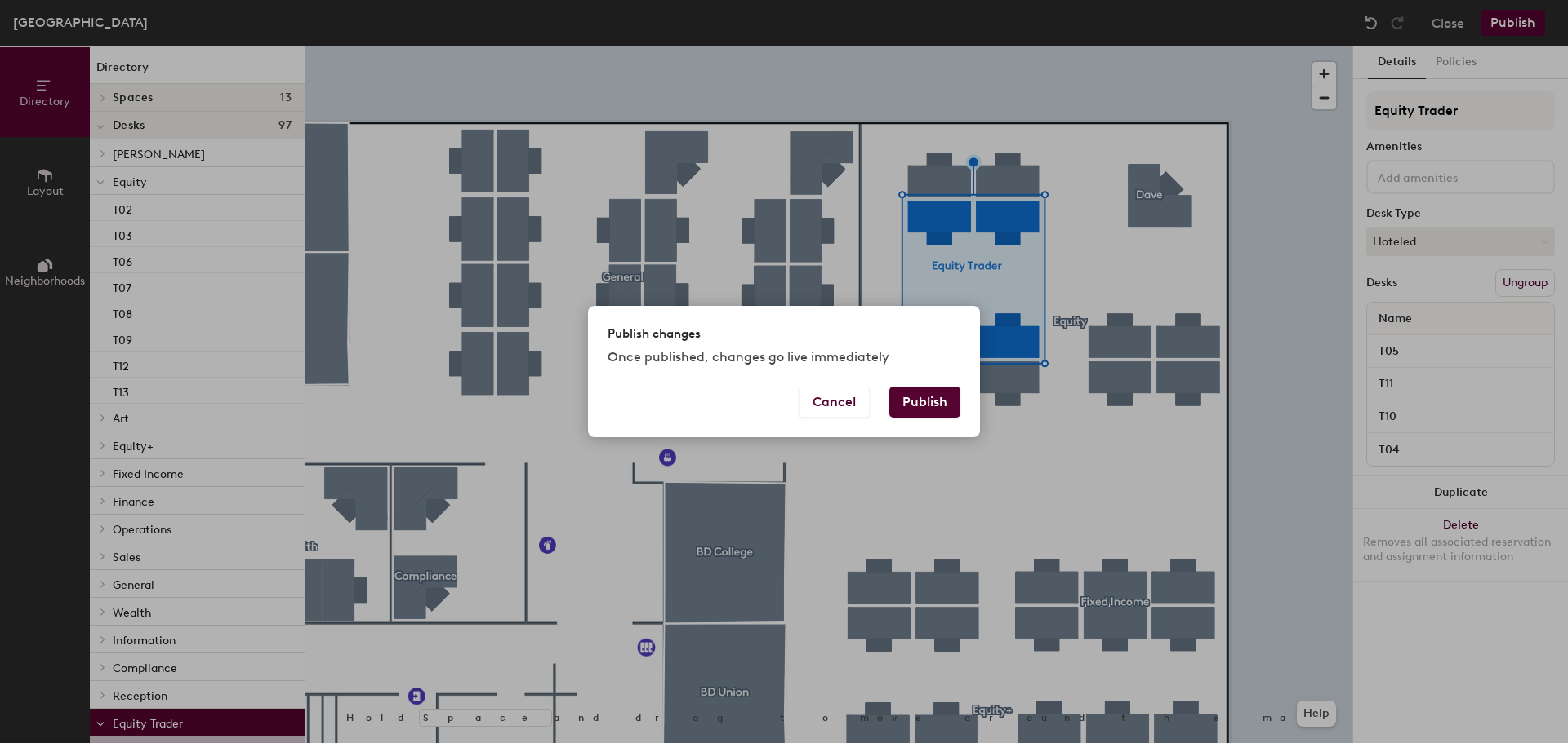
click at [938, 401] on button "Publish" at bounding box center [924, 402] width 71 height 31
